Goal: Task Accomplishment & Management: Manage account settings

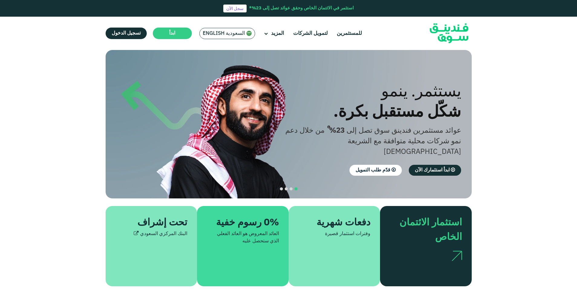
drag, startPoint x: 0, startPoint y: 0, endPoint x: 232, endPoint y: 34, distance: 234.1
click at [224, 32] on span "السعودية English" at bounding box center [224, 33] width 42 height 7
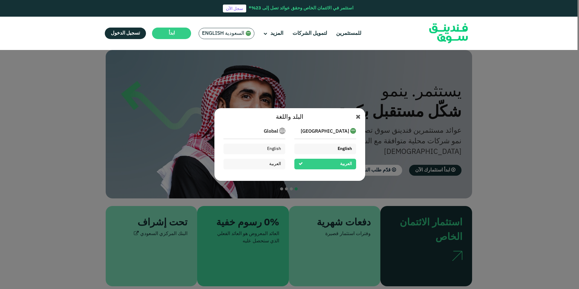
click at [323, 150] on div "English" at bounding box center [325, 148] width 62 height 11
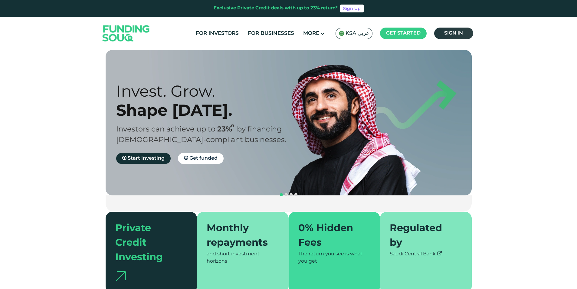
click at [465, 32] on link "Sign in" at bounding box center [453, 34] width 39 height 12
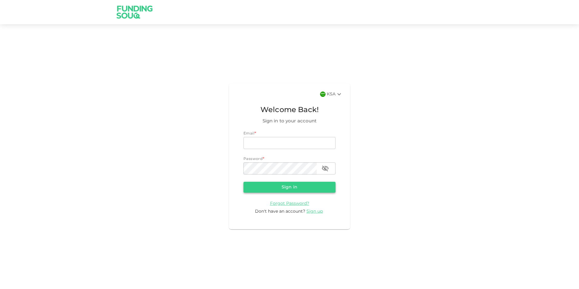
type input "nadimsan09@gmail.com"
click at [275, 186] on button "Sign in" at bounding box center [289, 187] width 92 height 11
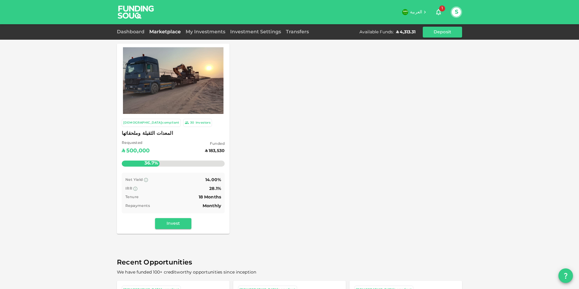
click at [210, 30] on div "My Investments" at bounding box center [205, 31] width 44 height 7
click at [213, 32] on link "My Investments" at bounding box center [205, 32] width 44 height 5
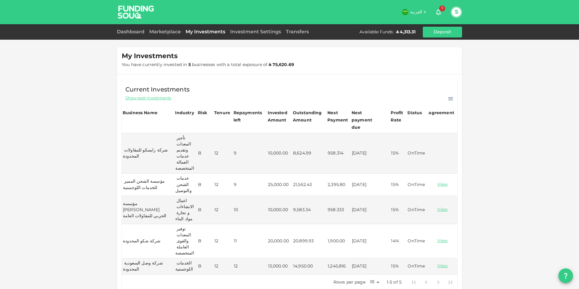
scroll to position [30, 0]
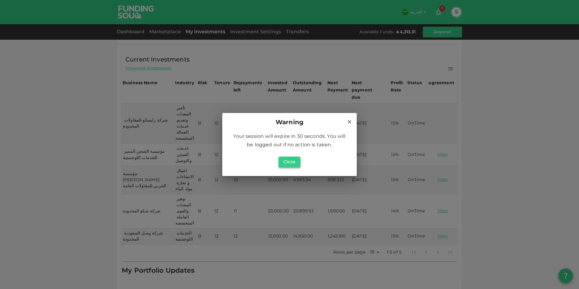
click at [291, 159] on button "Close" at bounding box center [289, 161] width 22 height 11
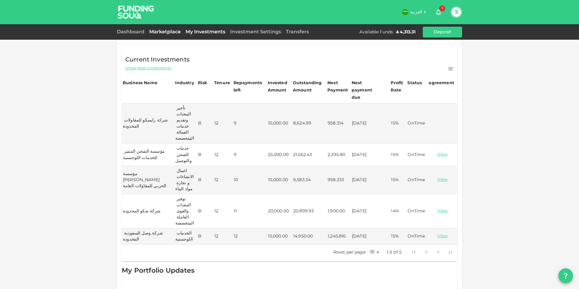
click at [160, 31] on link "Marketplace" at bounding box center [165, 32] width 36 height 5
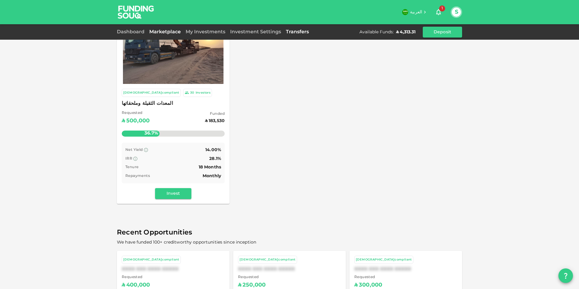
click at [294, 32] on link "Transfers" at bounding box center [297, 32] width 28 height 5
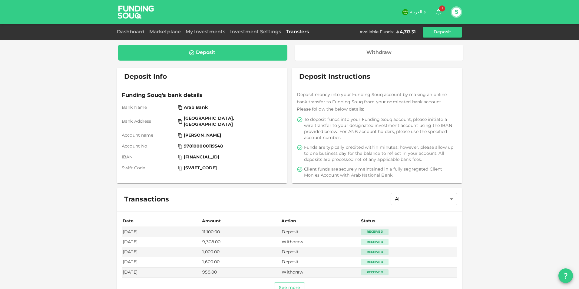
click at [168, 56] on div "Deposit" at bounding box center [202, 53] width 169 height 16
click at [135, 33] on link "Dashboard" at bounding box center [132, 32] width 30 height 5
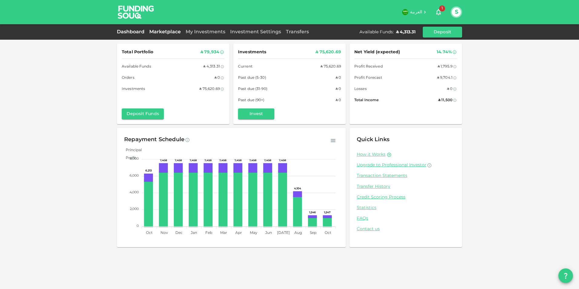
click at [172, 33] on link "Marketplace" at bounding box center [165, 32] width 36 height 5
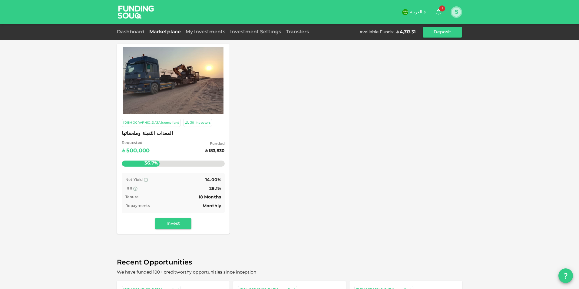
click at [459, 14] on button "S" at bounding box center [456, 12] width 9 height 9
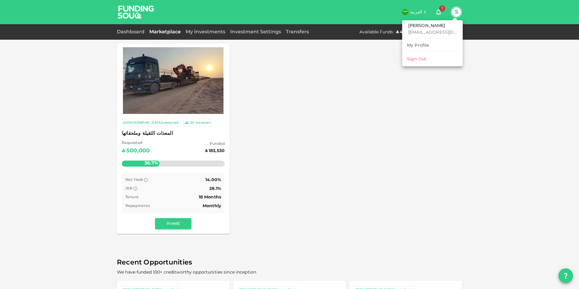
click at [418, 58] on div "Sign Out" at bounding box center [416, 59] width 19 height 6
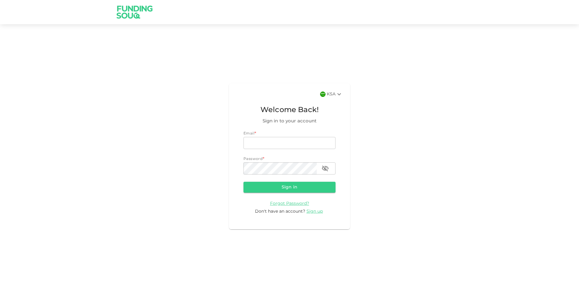
type input "nadimsan09@gmail.com"
